Goal: Task Accomplishment & Management: Use online tool/utility

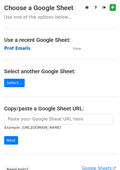
click at [19, 49] on strong "Prof Emails" at bounding box center [17, 48] width 26 height 5
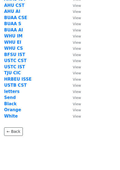
scroll to position [156, 0]
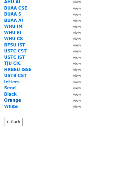
click at [11, 100] on strong "Orange" at bounding box center [12, 100] width 17 height 5
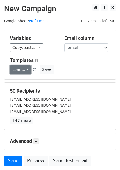
click at [21, 71] on link "Load..." at bounding box center [20, 69] width 21 height 8
click at [27, 81] on link "Prof" at bounding box center [31, 82] width 43 height 9
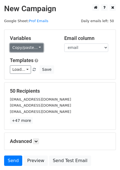
click at [33, 47] on link "Copy/paste..." at bounding box center [26, 47] width 33 height 8
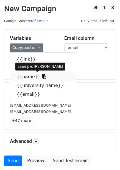
click at [30, 77] on link "{{name}}" at bounding box center [42, 76] width 65 height 9
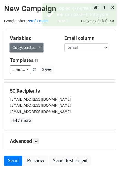
click at [32, 46] on link "Copy/paste..." at bounding box center [26, 47] width 33 height 8
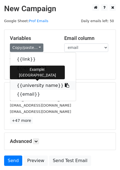
click at [25, 85] on link "{{university name}}" at bounding box center [42, 85] width 65 height 9
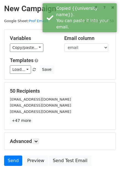
click at [67, 81] on form "Variables Copy/paste... {{link}} {{research}} {{name}} {{university name}} {{em…" at bounding box center [59, 99] width 111 height 139
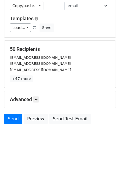
scroll to position [42, 0]
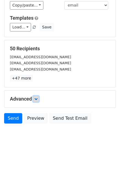
click at [37, 99] on icon at bounding box center [35, 98] width 3 height 3
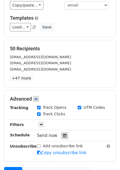
click at [61, 134] on div at bounding box center [64, 135] width 7 height 7
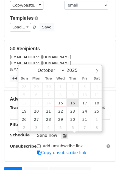
type input "[DATE] 12:00"
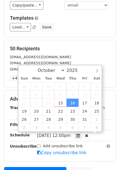
scroll to position [0, 0]
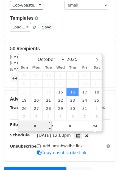
type input "05"
type input "[DATE] 05:00"
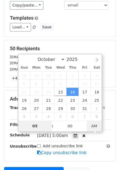
click at [92, 126] on span "AM" at bounding box center [93, 126] width 15 height 11
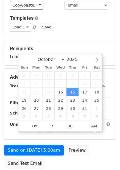
click at [117, 119] on main "New Campaign Daily emails left: 50 Google Sheet: Prof Emails Variables Copy/pas…" at bounding box center [60, 67] width 120 height 210
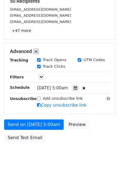
scroll to position [92, 0]
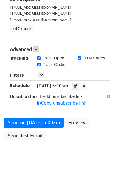
click at [116, 66] on main "New Campaign Daily emails left: 50 Google Sheet: Prof Emails Variables Copy/pas…" at bounding box center [60, 28] width 120 height 232
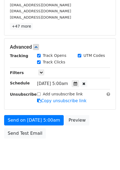
click at [116, 67] on main "New Campaign Daily emails left: 50 Google Sheet: Prof Emails Variables Copy/pas…" at bounding box center [60, 26] width 120 height 232
click at [45, 147] on body "New Campaign Daily emails left: 50 Google Sheet: Prof Emails Variables Copy/pas…" at bounding box center [60, 37] width 120 height 254
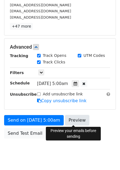
click at [70, 121] on link "Preview" at bounding box center [77, 120] width 24 height 10
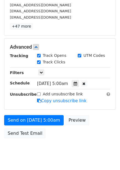
click at [27, 146] on body "New Campaign Daily emails left: 50 Google Sheet: Prof Emails Variables Copy/pas…" at bounding box center [60, 37] width 120 height 254
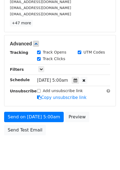
scroll to position [109, 0]
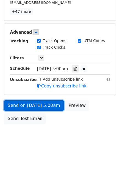
click at [46, 106] on link "Send on [DATE] 5:00am" at bounding box center [33, 105] width 59 height 10
